Goal: Browse casually

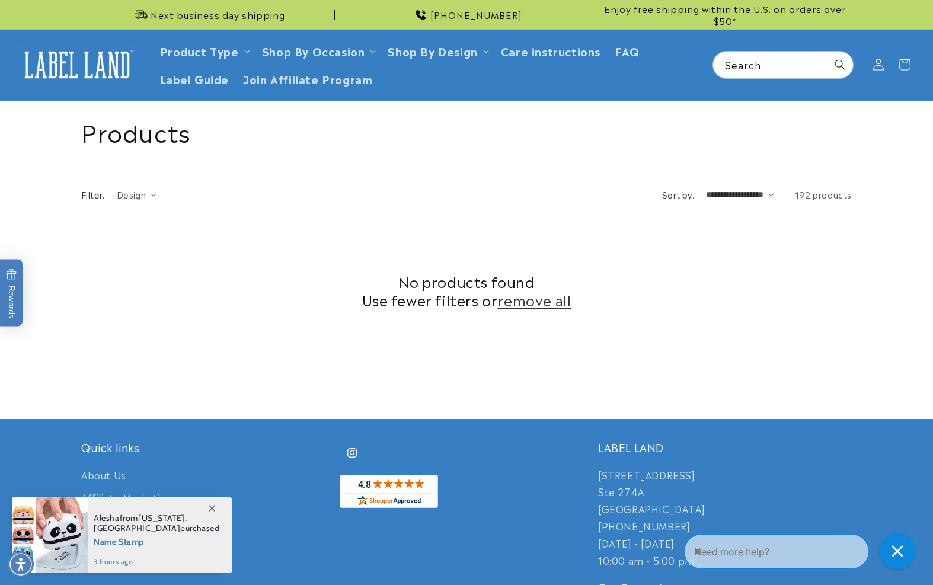
scroll to position [304, 0]
